Goal: Find specific page/section: Find specific page/section

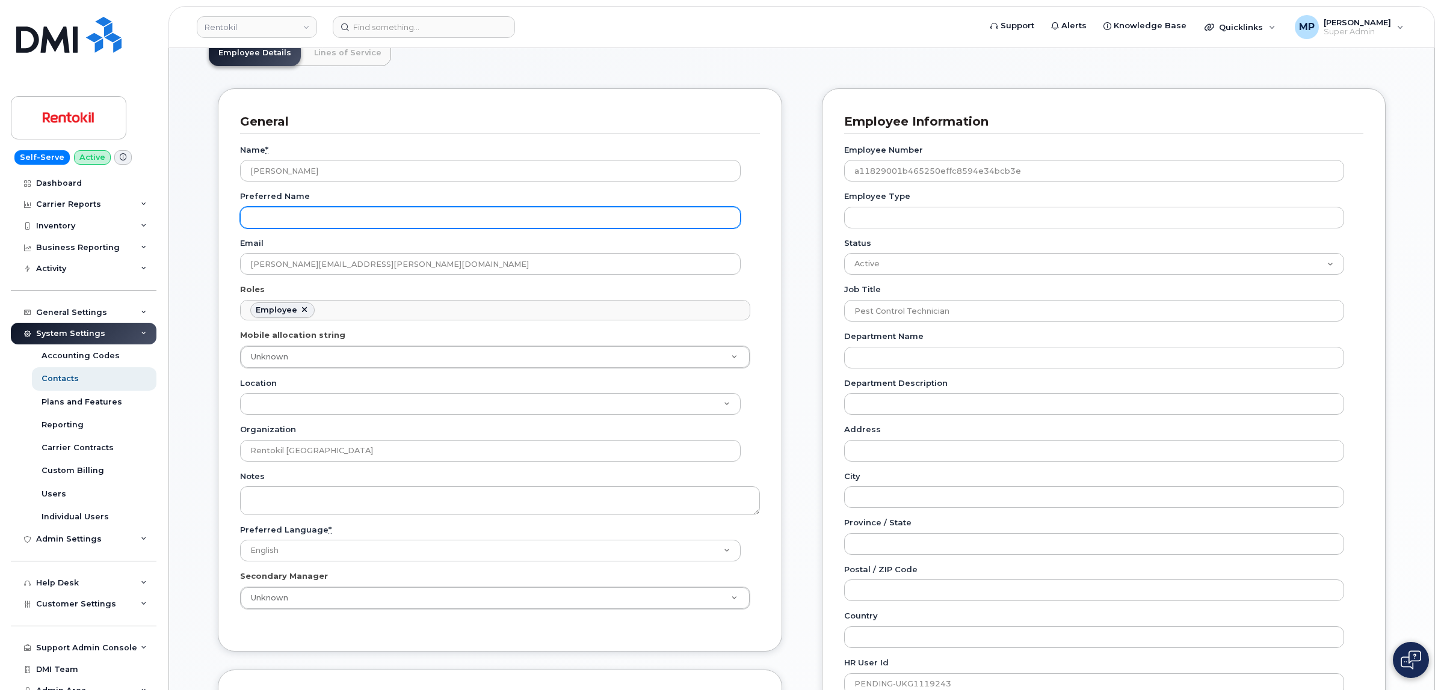
scroll to position [37, 0]
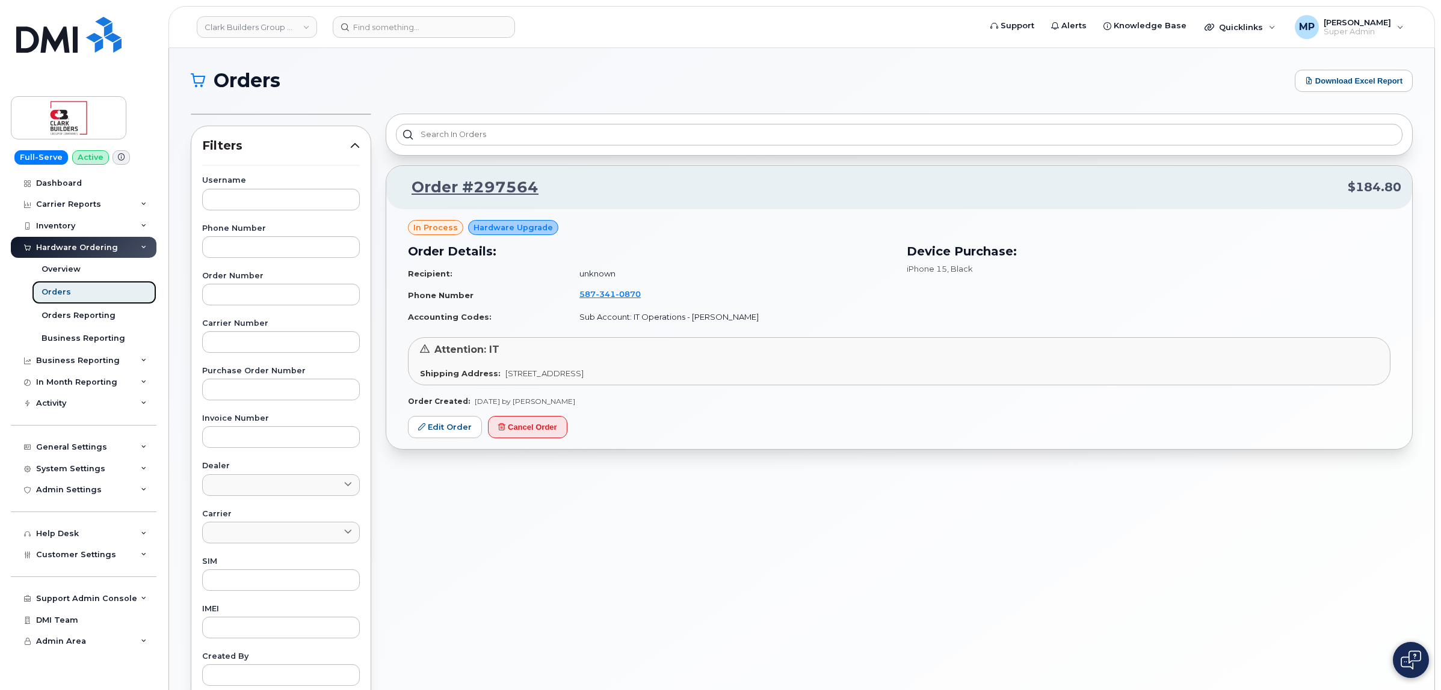
click at [58, 300] on link "Orders" at bounding box center [94, 292] width 125 height 23
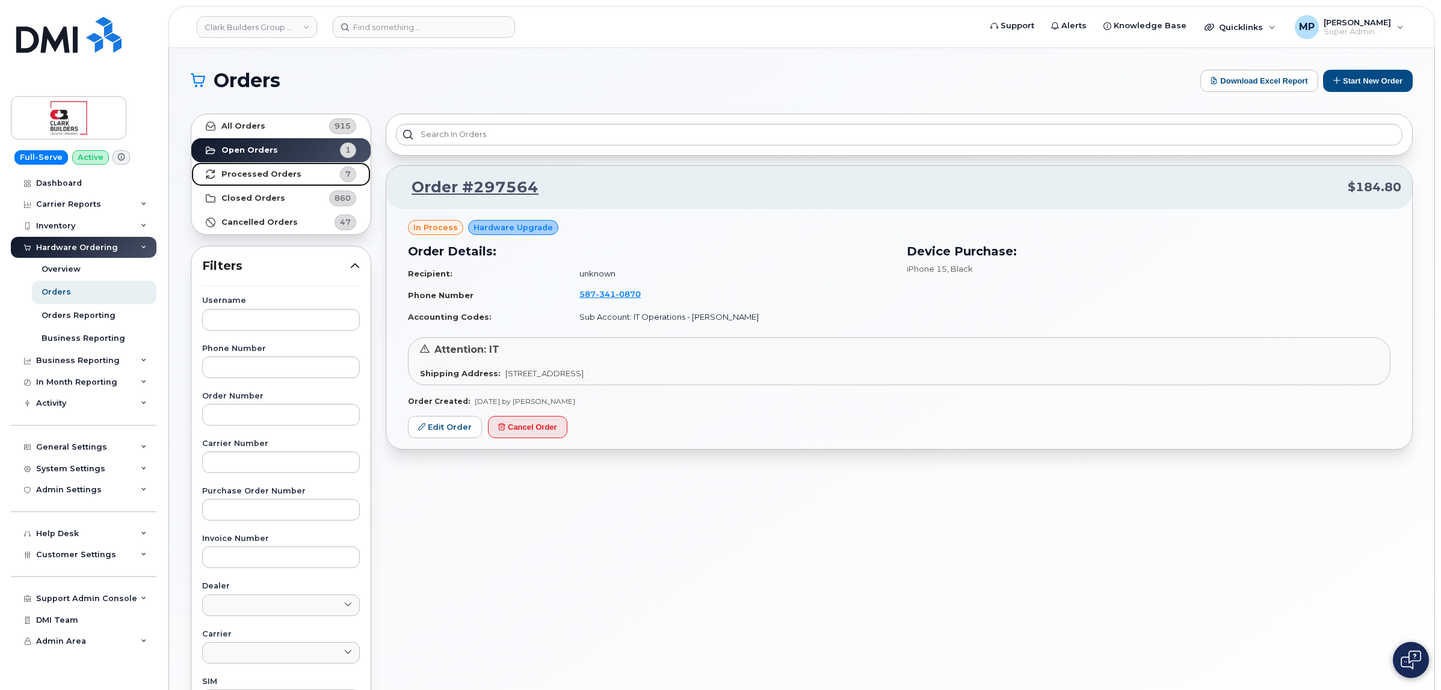
click at [245, 174] on strong "Processed Orders" at bounding box center [261, 175] width 80 height 10
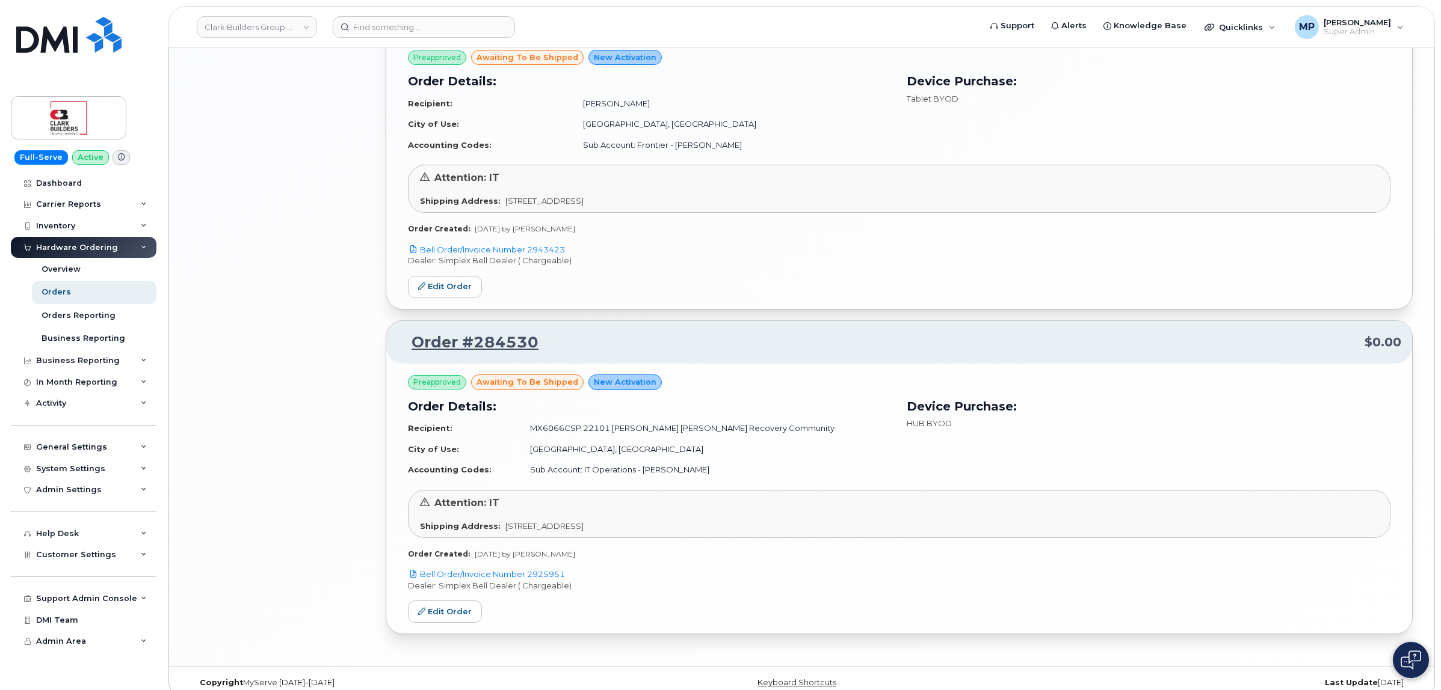
scroll to position [1821, 0]
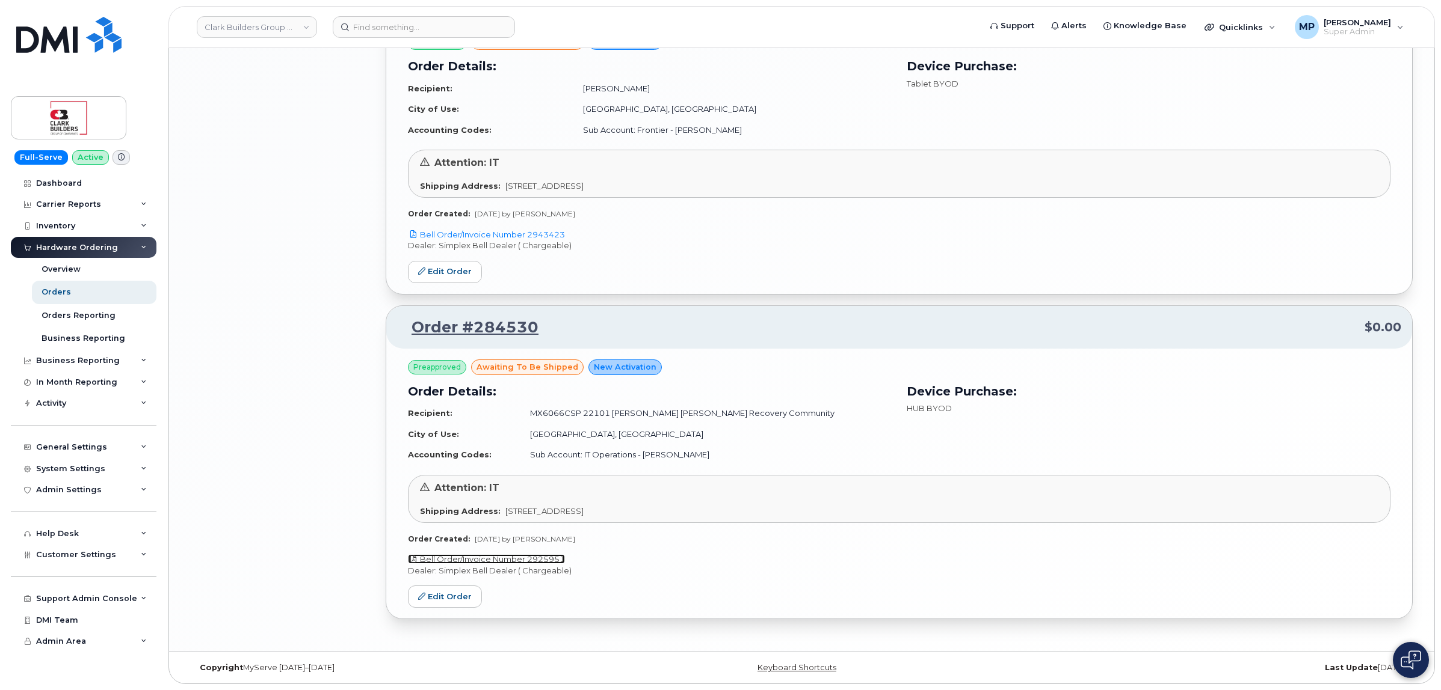
click at [559, 560] on link "Bell Order/Invoice Number 2925951" at bounding box center [486, 560] width 157 height 10
drag, startPoint x: 544, startPoint y: 325, endPoint x: 471, endPoint y: 332, distance: 73.7
click at [471, 332] on p "Order #284530 $0.00" at bounding box center [899, 328] width 1004 height 22
copy link "284530"
click at [539, 558] on link "Bell Order/Invoice Number 2925951" at bounding box center [486, 560] width 157 height 10
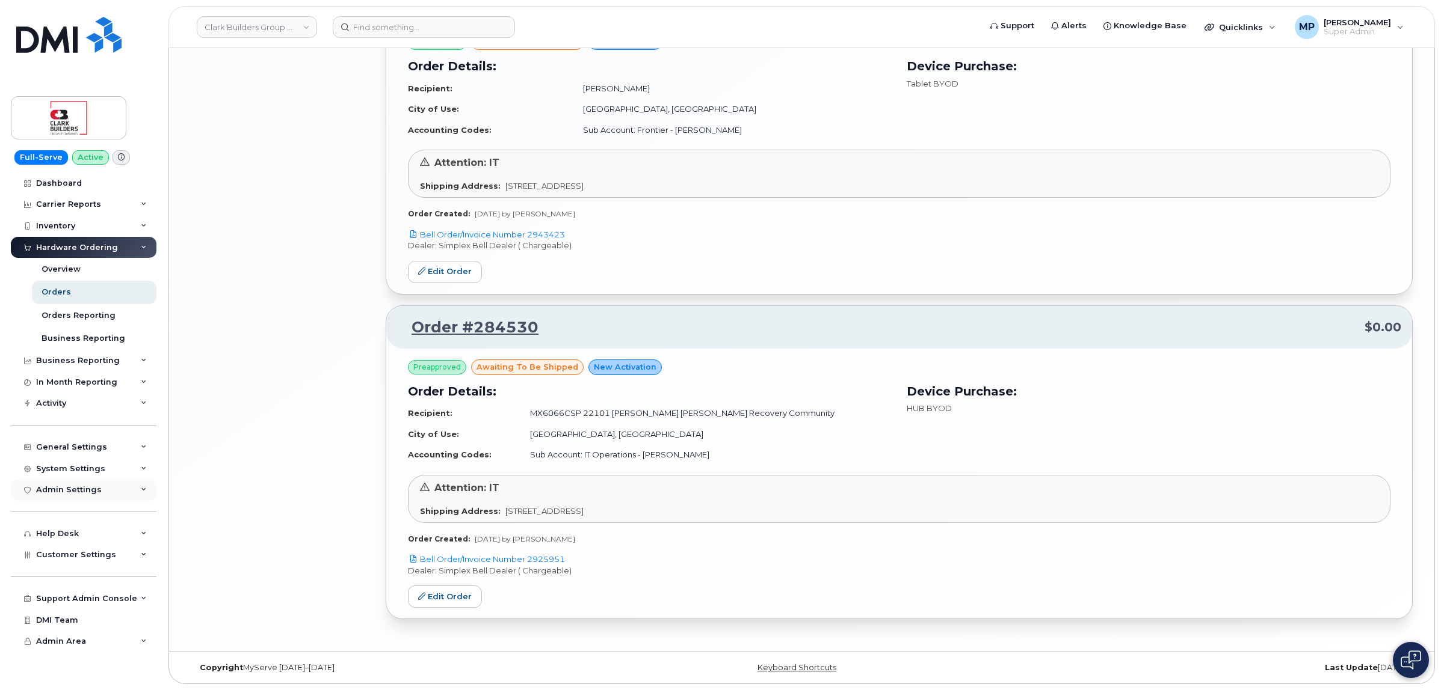
click at [68, 482] on div "Admin Settings" at bounding box center [84, 490] width 146 height 22
click at [67, 495] on div "Admin Settings" at bounding box center [69, 490] width 66 height 10
click at [72, 558] on span "Customer Settings" at bounding box center [76, 554] width 80 height 9
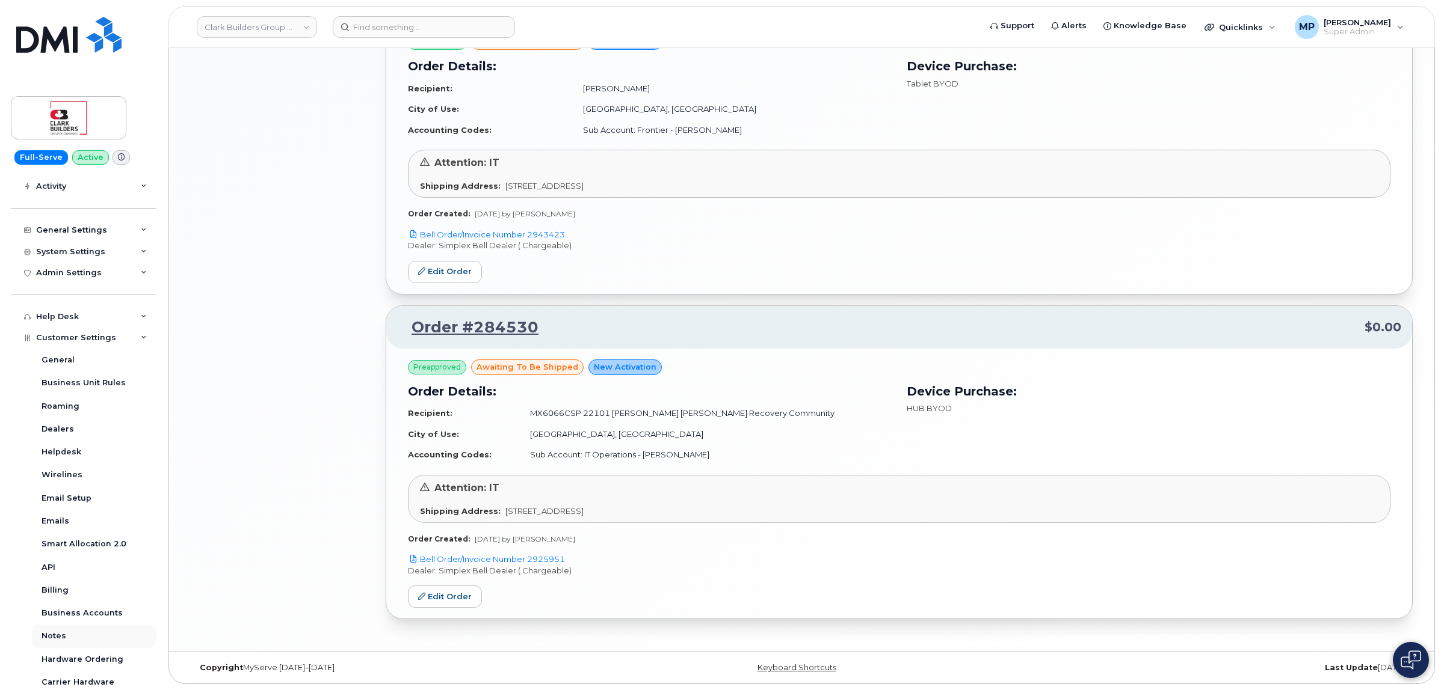
scroll to position [311, 0]
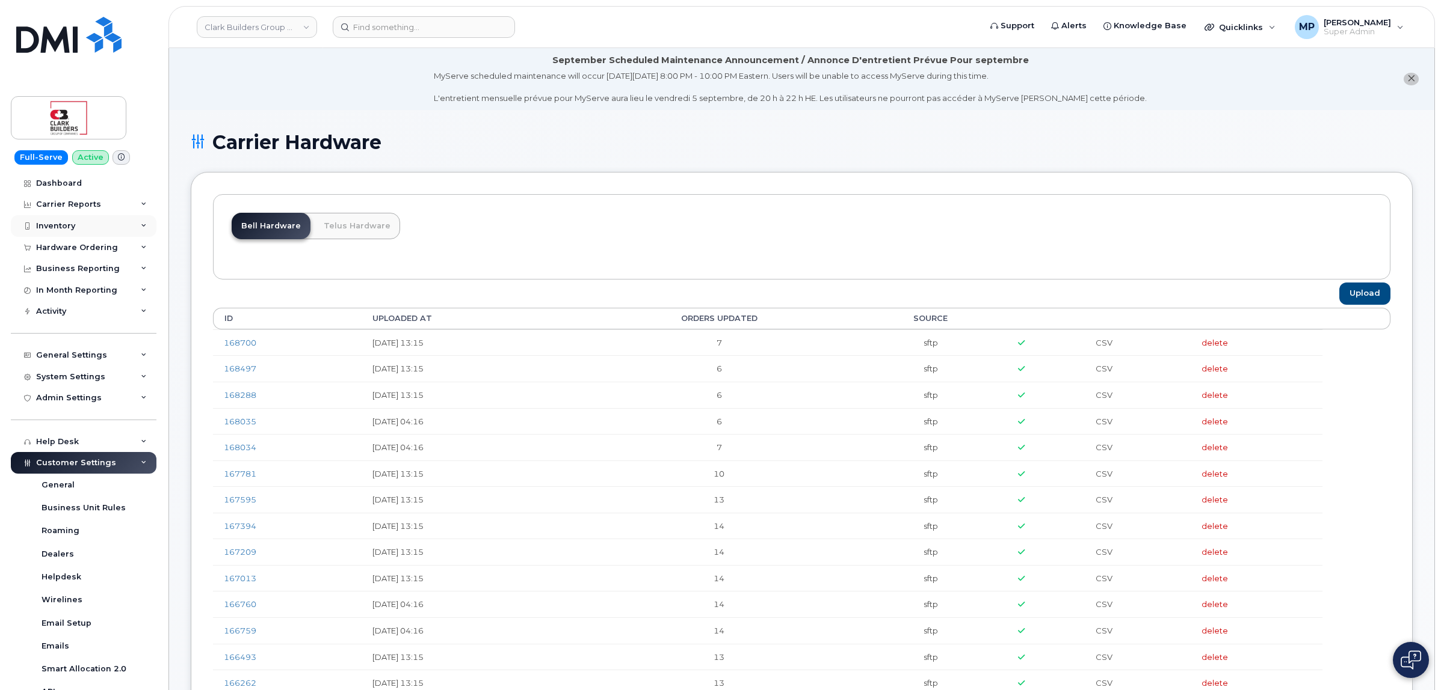
click at [64, 221] on div "Inventory" at bounding box center [84, 226] width 146 height 22
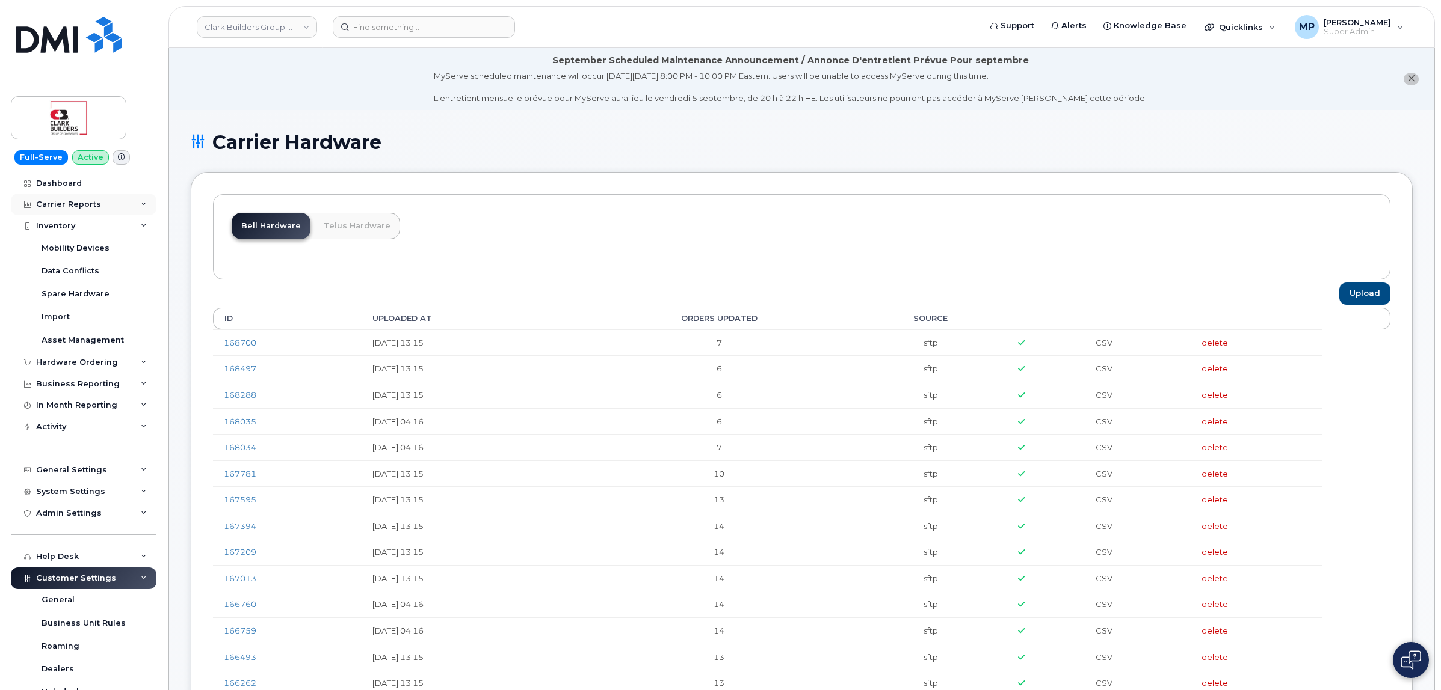
click at [64, 214] on div "Carrier Reports" at bounding box center [84, 205] width 146 height 22
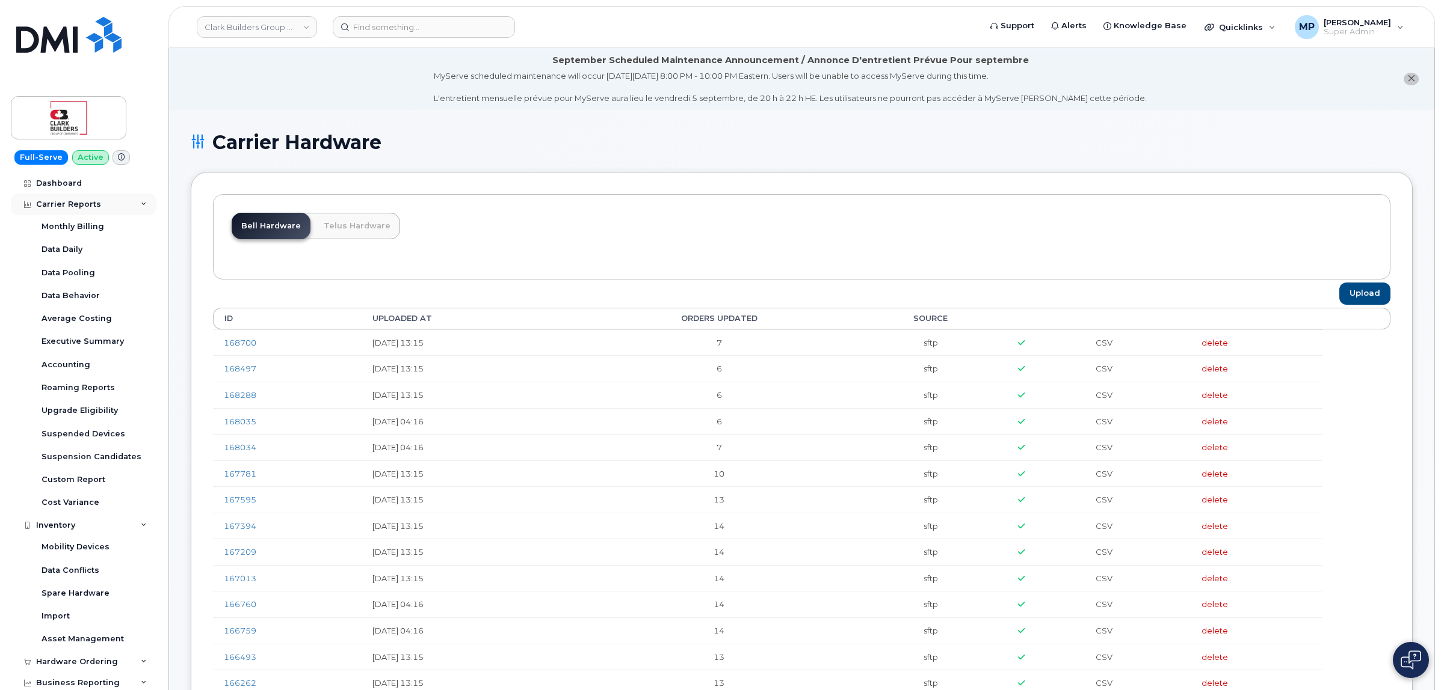
click at [67, 205] on div "Carrier Reports" at bounding box center [68, 205] width 65 height 10
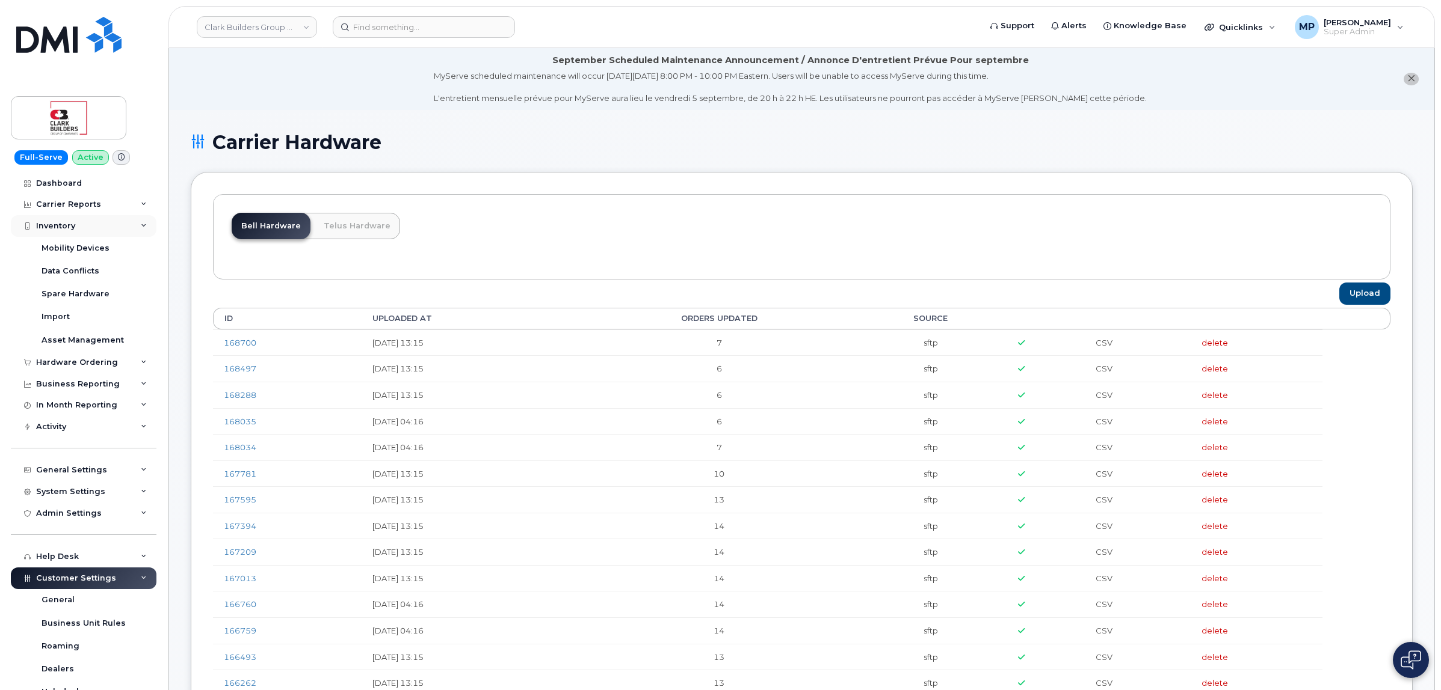
click at [67, 226] on div "Inventory" at bounding box center [55, 226] width 39 height 10
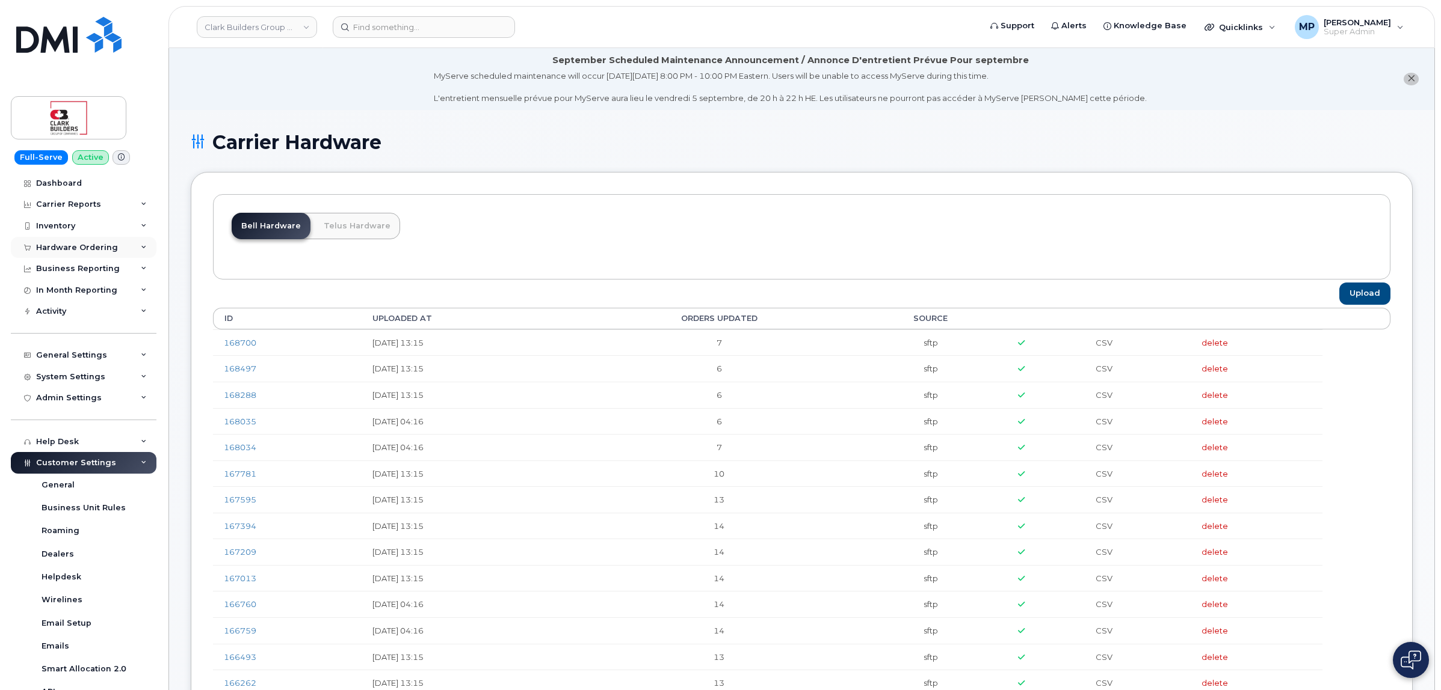
click at [73, 251] on div "Hardware Ordering" at bounding box center [77, 248] width 82 height 10
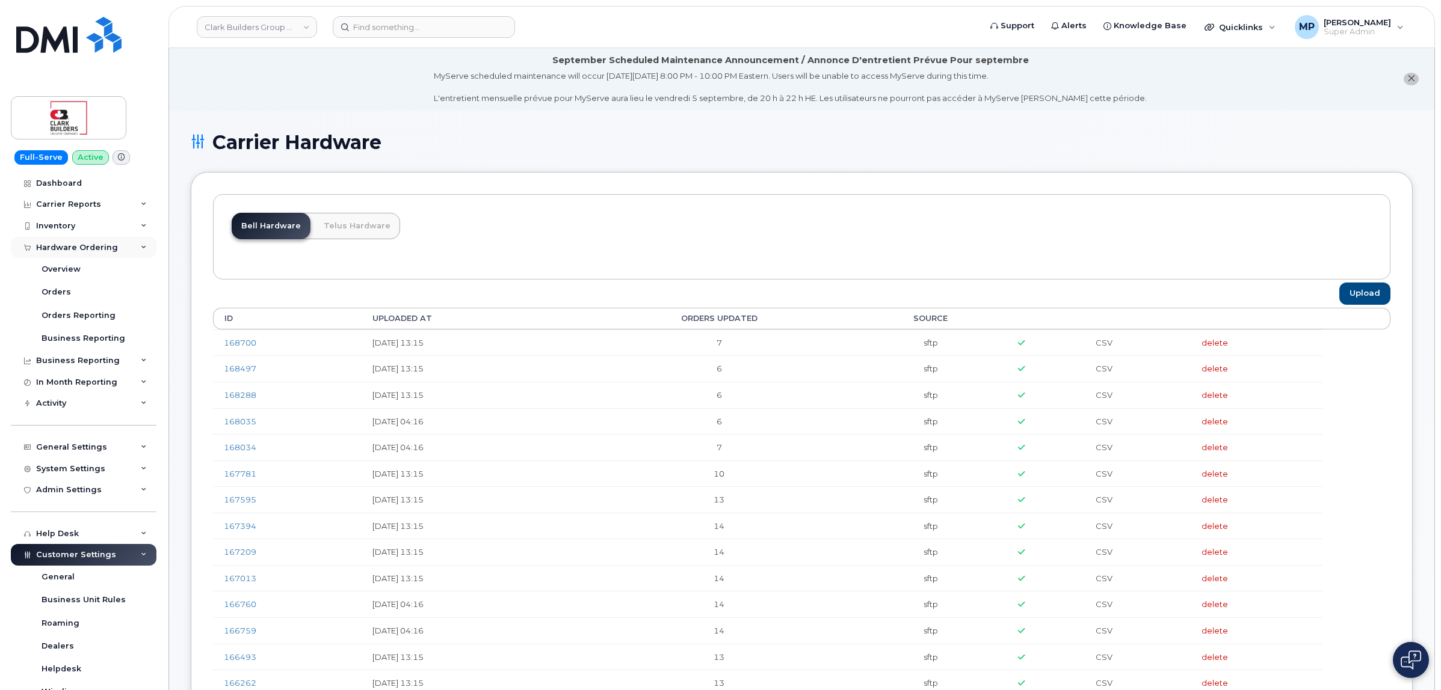
click at [70, 250] on div "Hardware Ordering" at bounding box center [77, 248] width 82 height 10
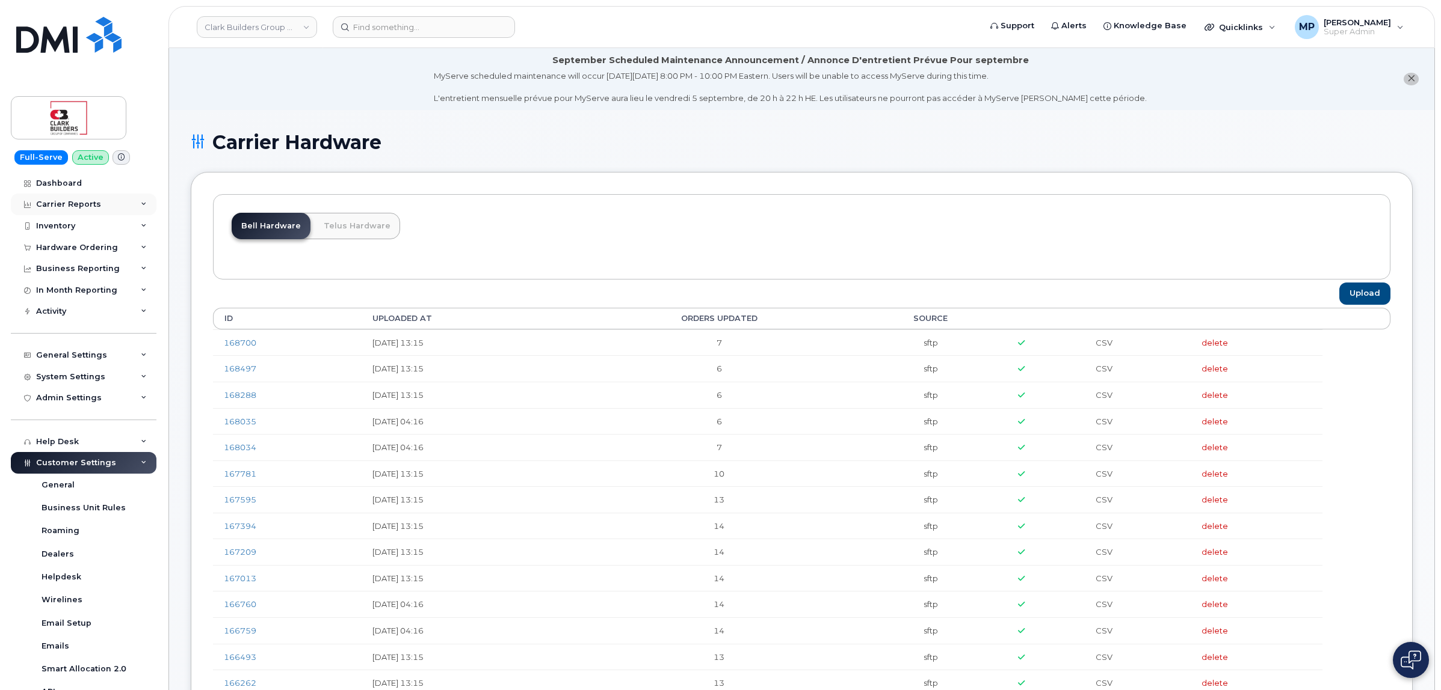
click at [79, 206] on div "Carrier Reports" at bounding box center [68, 205] width 65 height 10
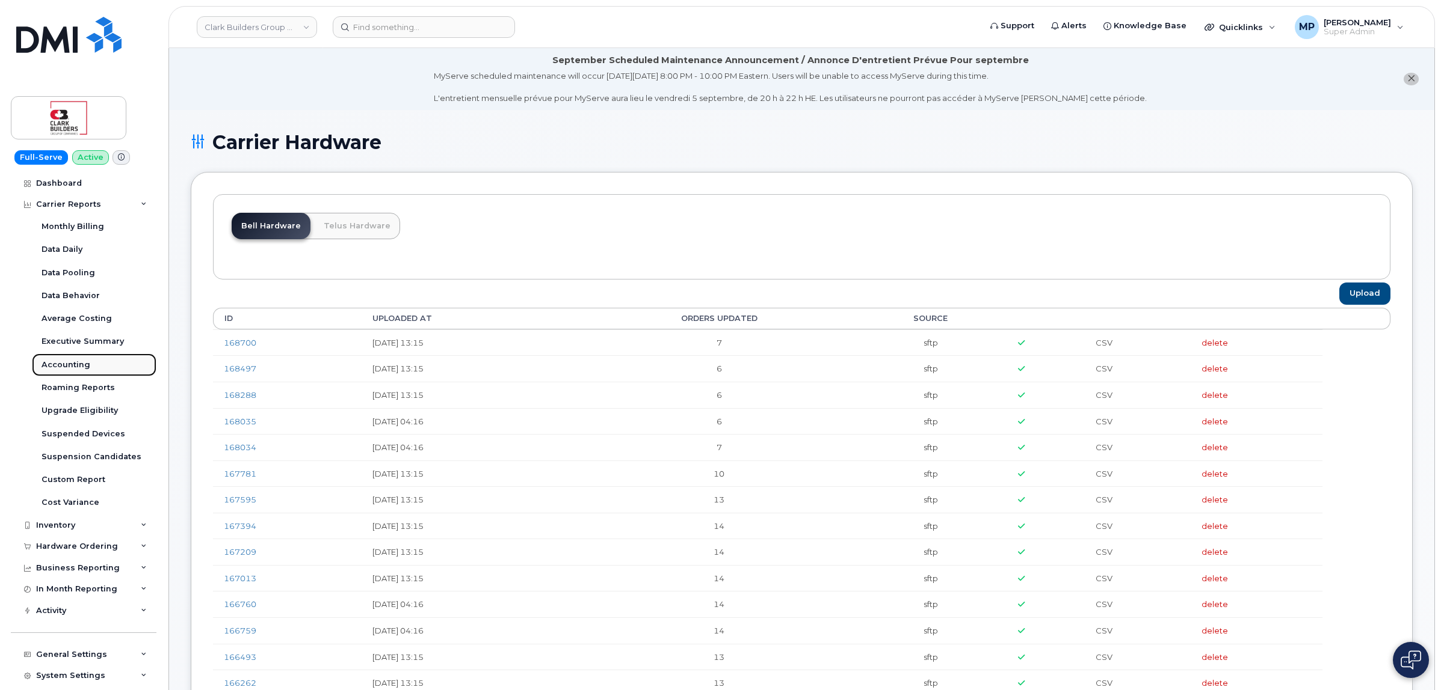
click at [69, 369] on div "Accounting" at bounding box center [66, 365] width 49 height 11
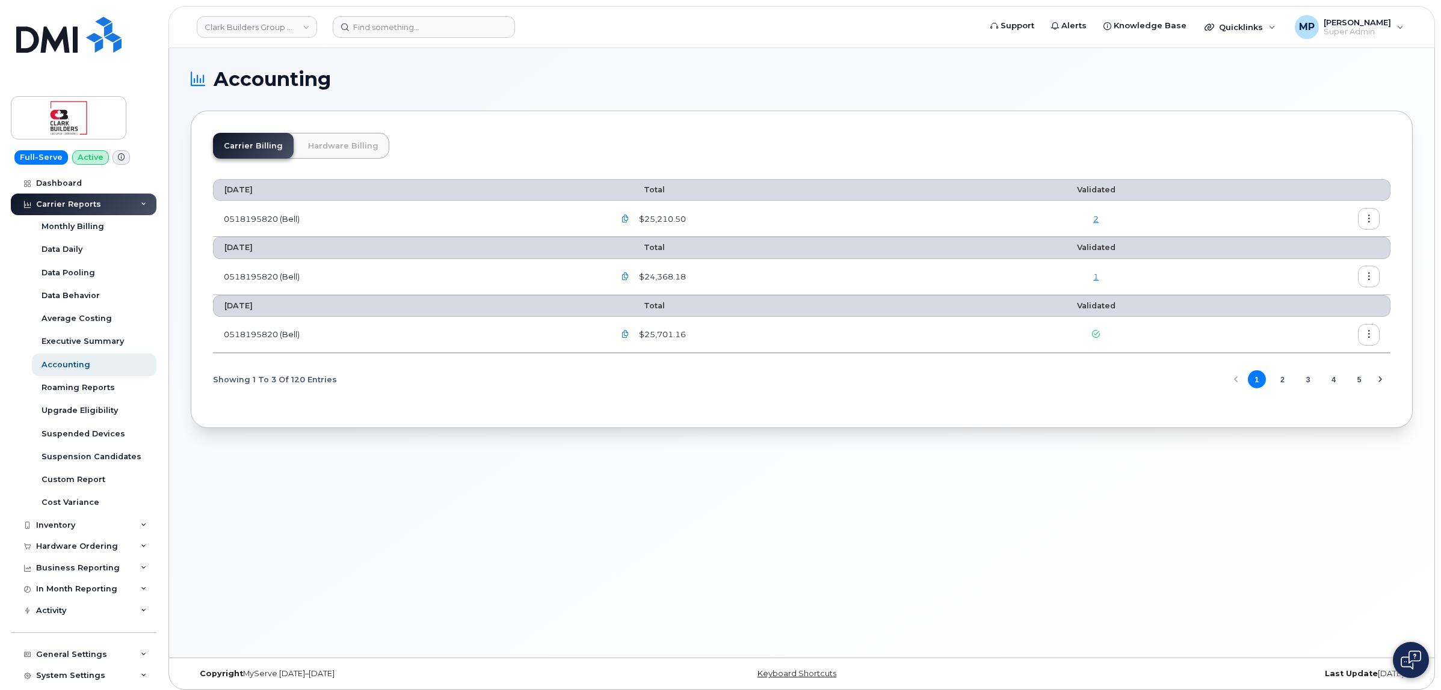
click at [330, 146] on link "Hardware Billing" at bounding box center [343, 146] width 92 height 26
